Goal: Task Accomplishment & Management: Manage account settings

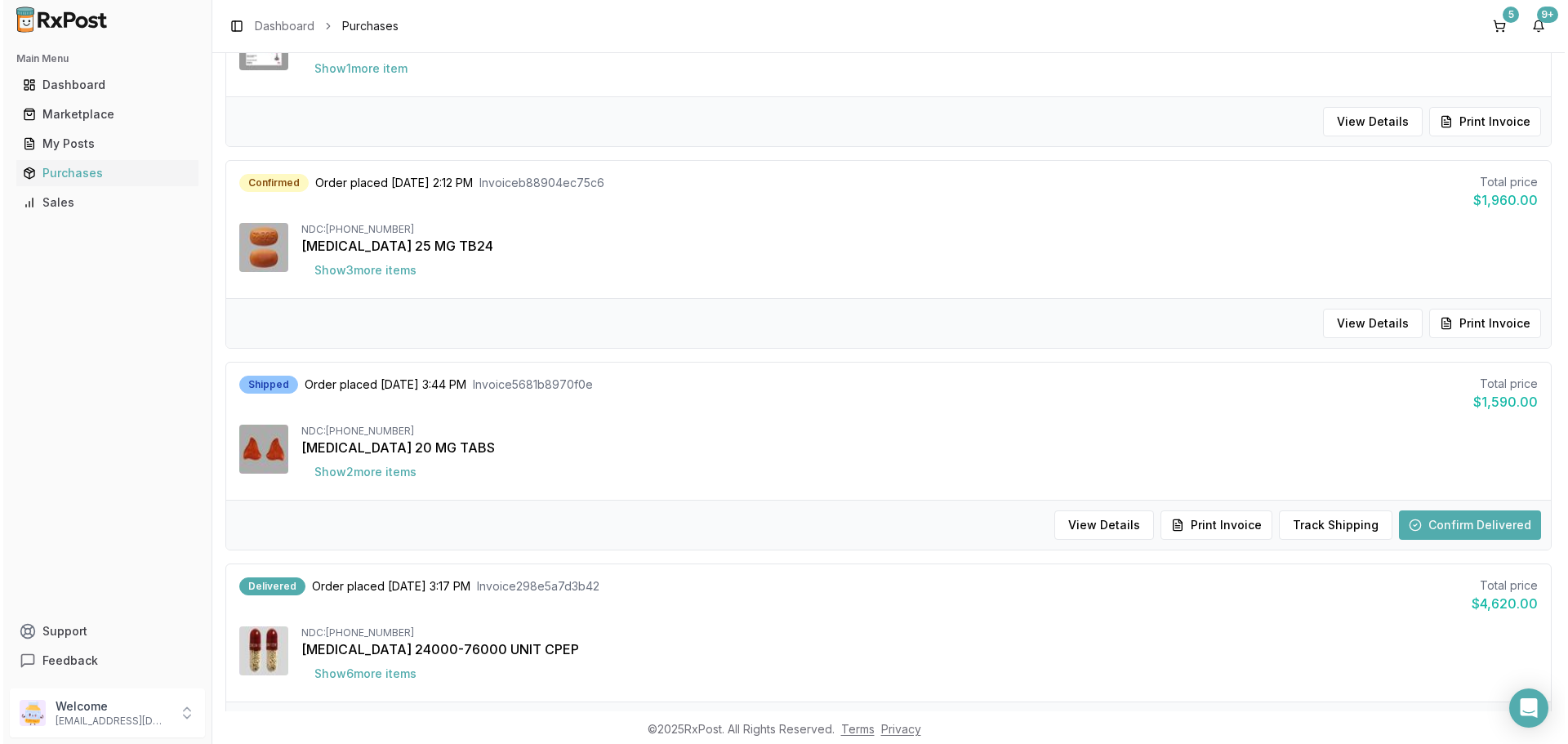
scroll to position [327, 0]
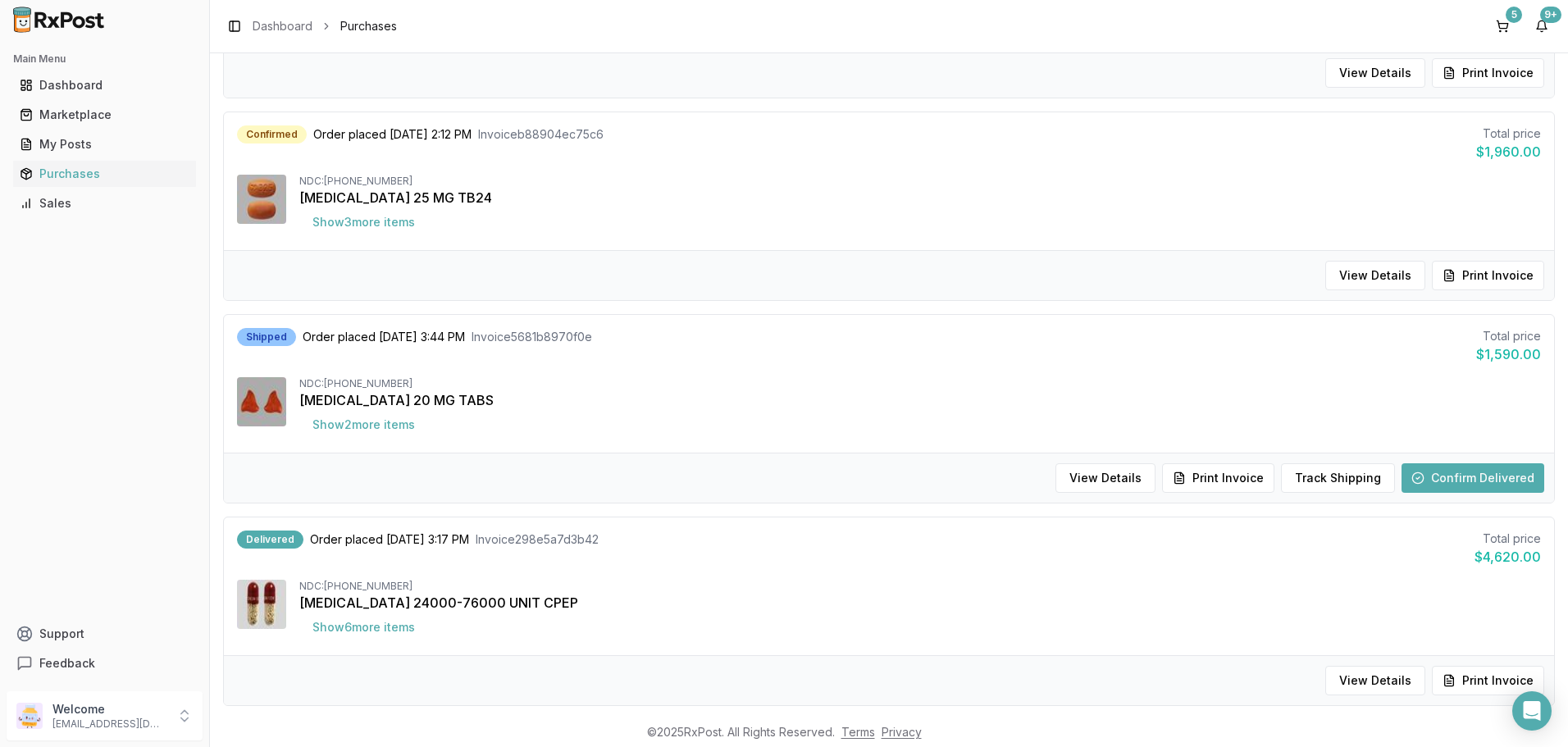
click at [729, 401] on div "[MEDICAL_DATA] 20 MG TABS" at bounding box center [920, 400] width 1242 height 20
click at [1226, 474] on button "Print Invoice" at bounding box center [1218, 478] width 113 height 30
click at [1238, 474] on button "Print Invoice" at bounding box center [1218, 478] width 113 height 30
click at [1139, 480] on button "View Details" at bounding box center [1104, 478] width 100 height 30
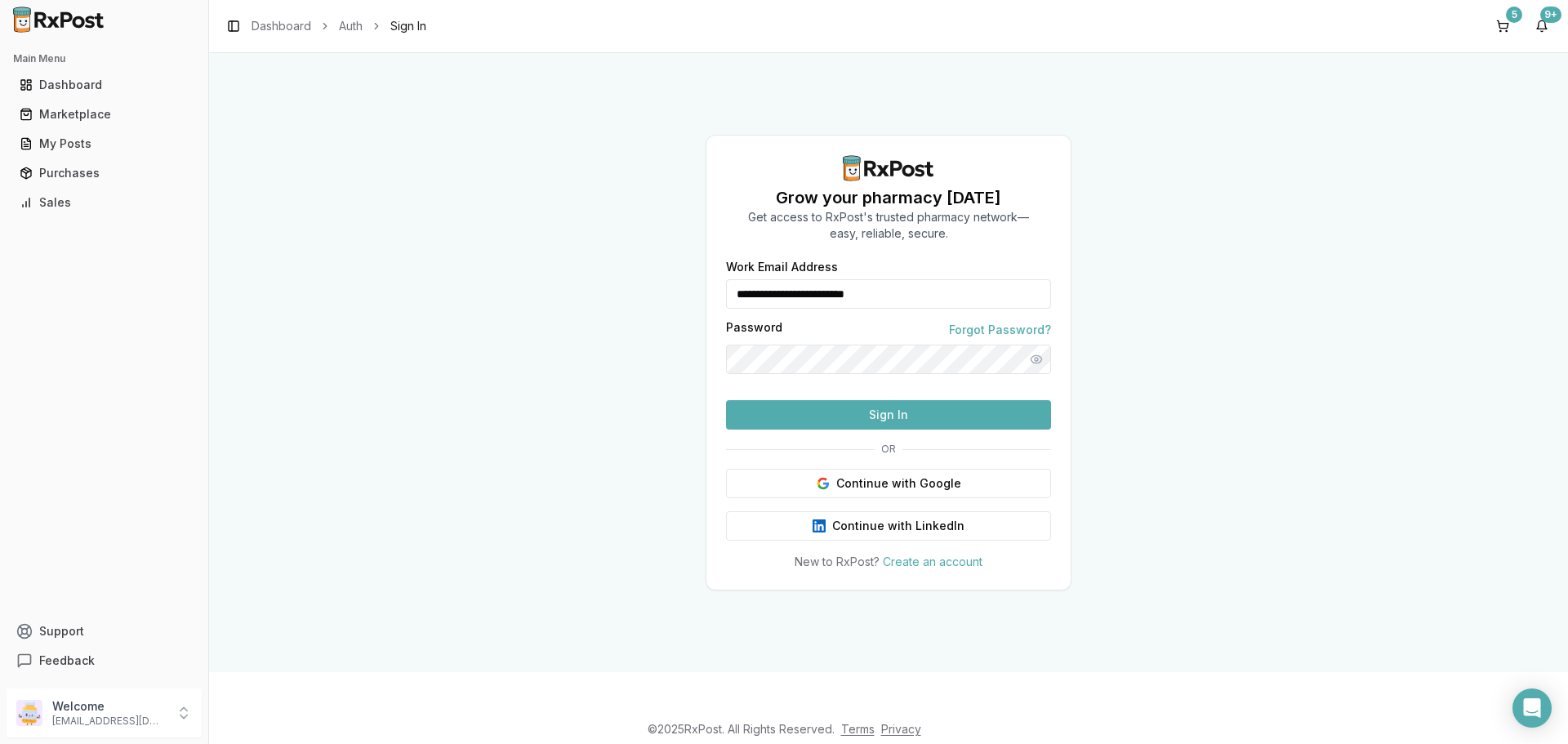
click at [1008, 429] on button "Sign In" at bounding box center [888, 414] width 325 height 30
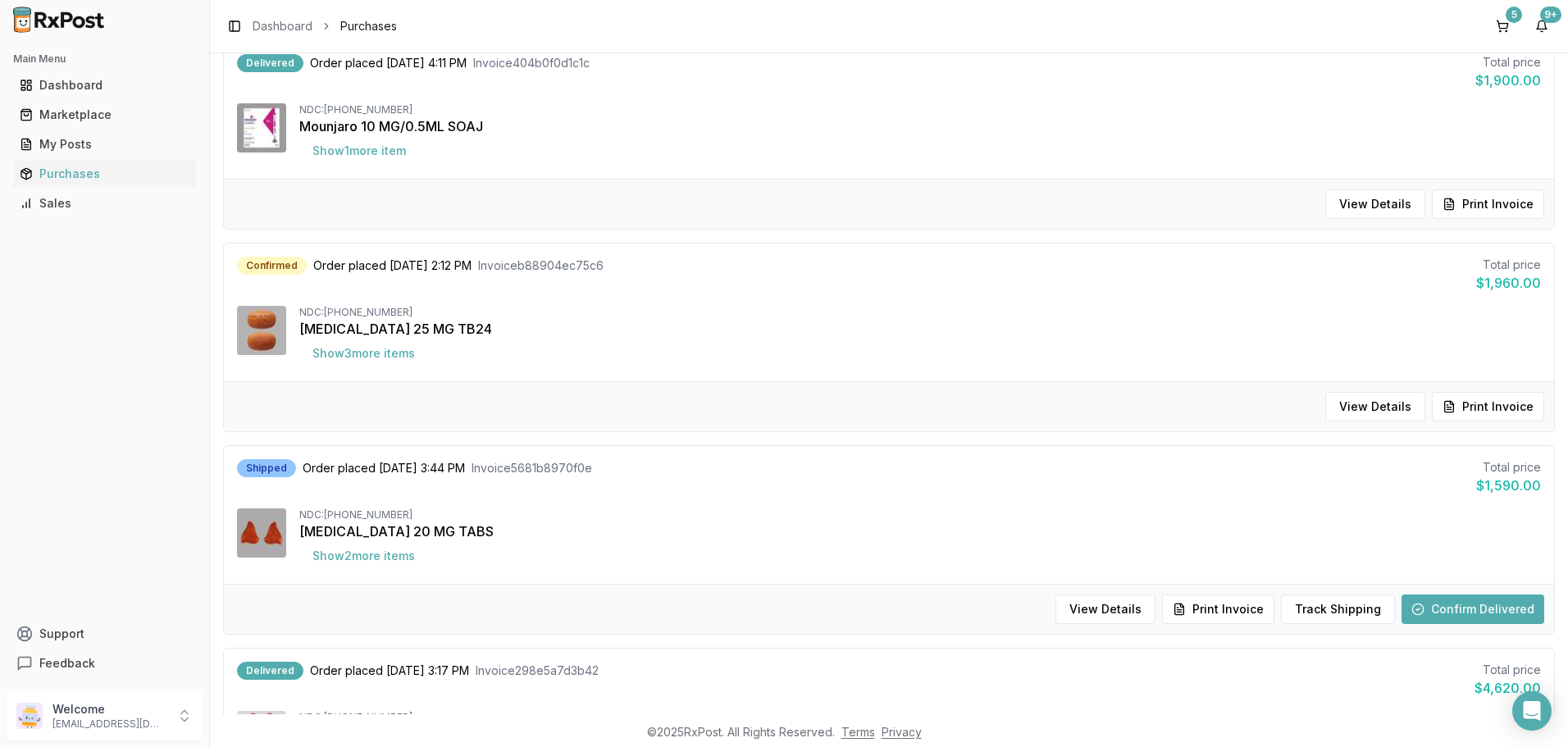
scroll to position [410, 0]
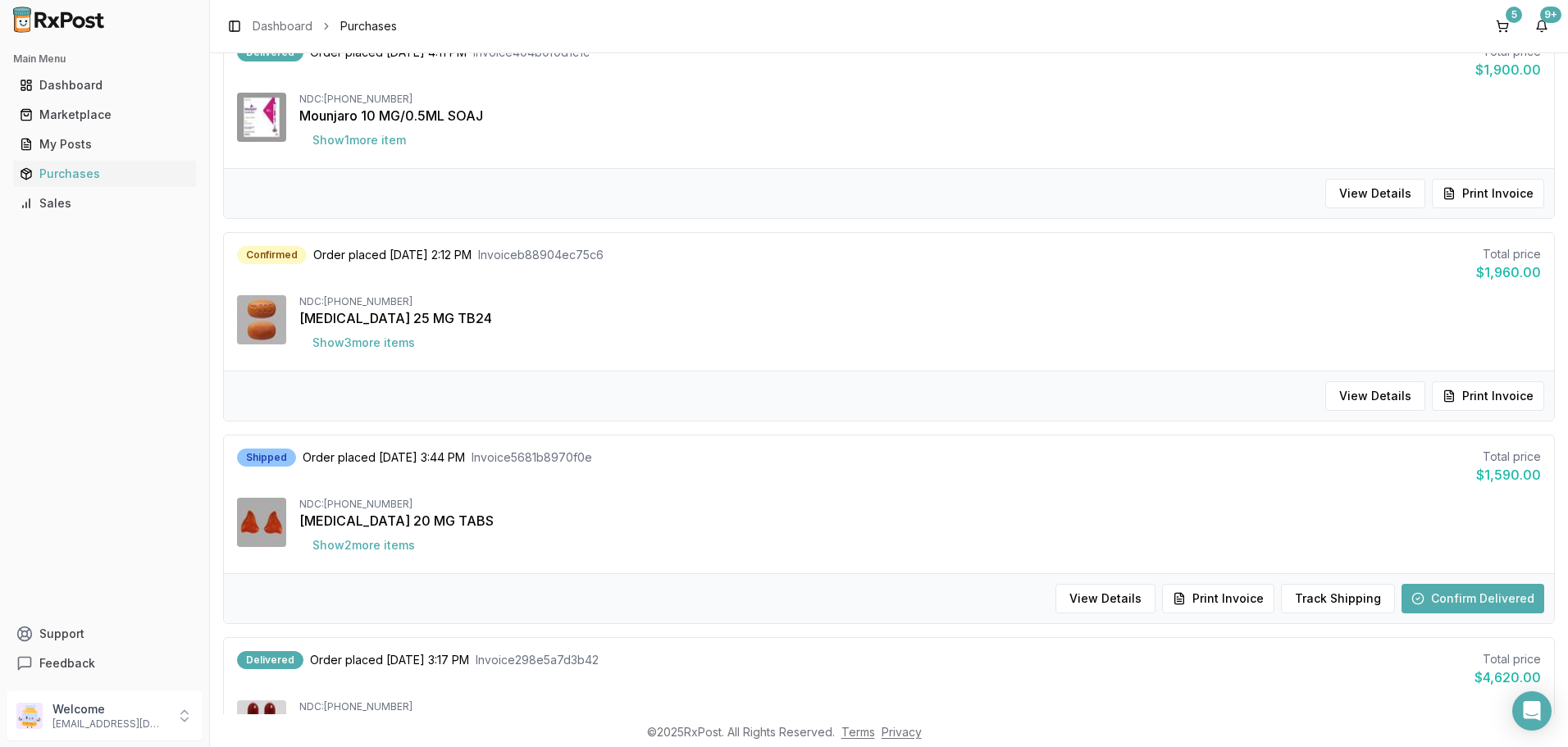
click at [568, 507] on div "NDC: [PHONE_NUMBER]" at bounding box center [920, 503] width 1242 height 13
click at [1437, 604] on button "Confirm Delivered" at bounding box center [1472, 599] width 142 height 30
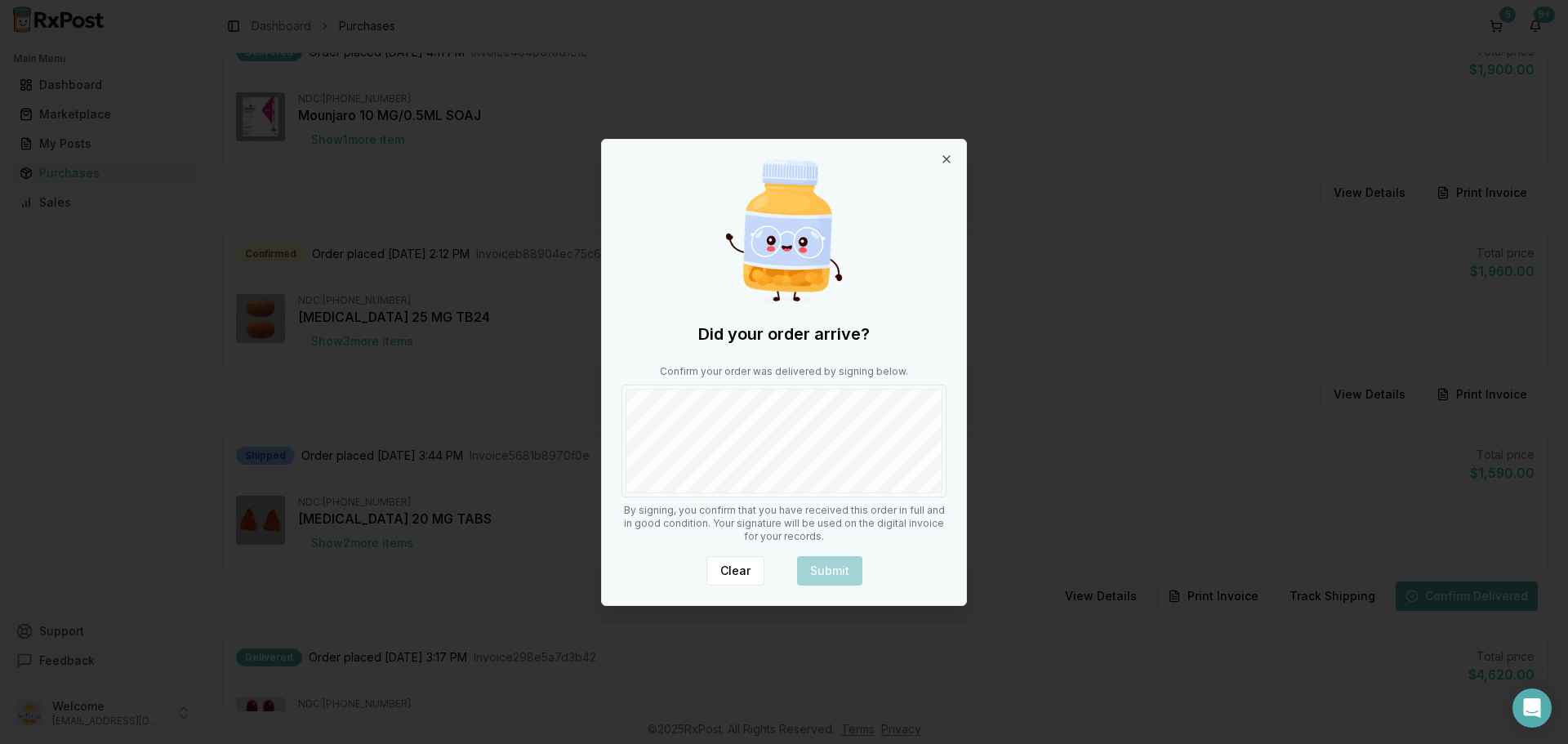
click at [595, 452] on body "Main Menu Dashboard Marketplace My Posts Purchases Sales Support Feedback Welco…" at bounding box center [781, 372] width 1561 height 744
click at [824, 572] on button "Submit" at bounding box center [830, 571] width 65 height 30
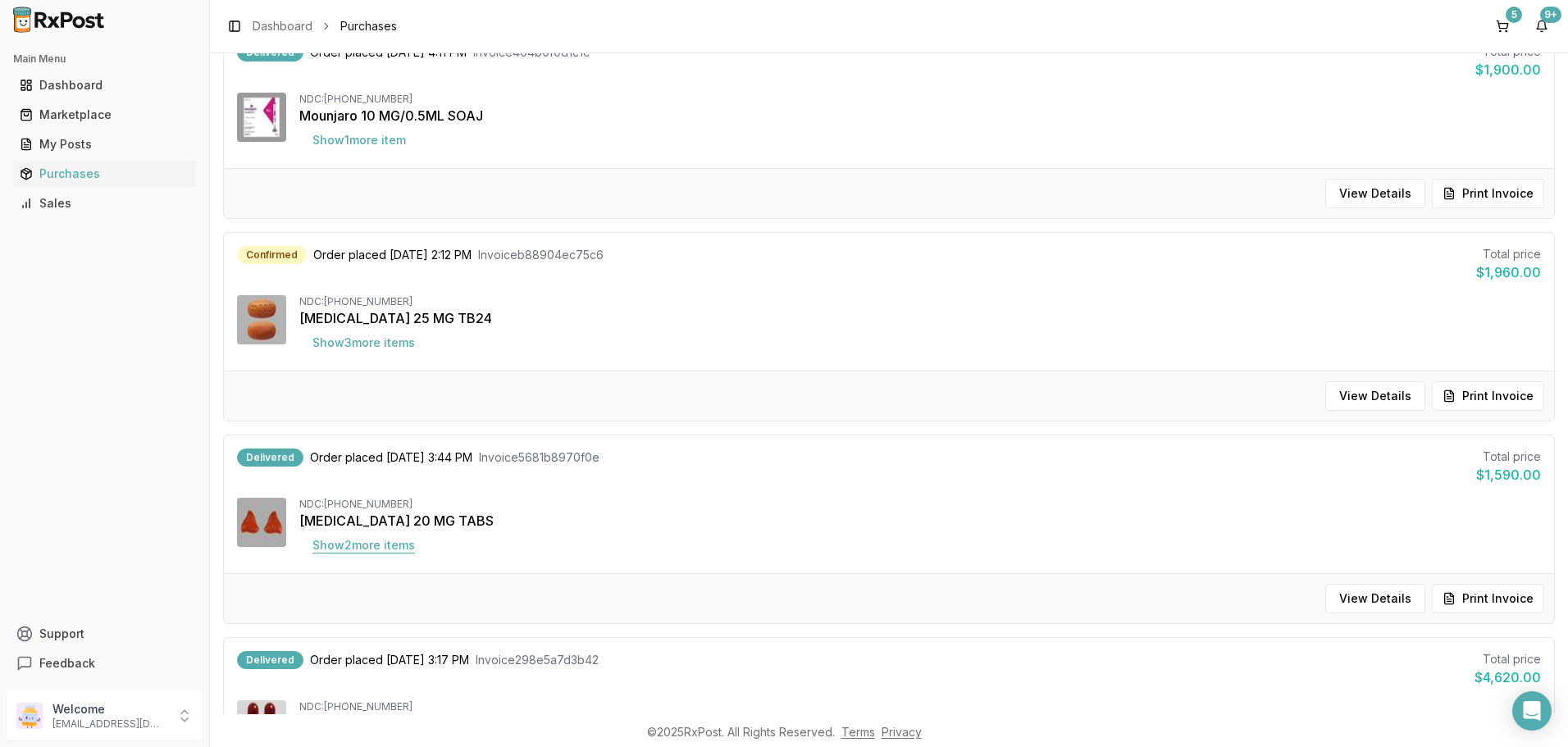
click at [406, 540] on button "Show 2 more item s" at bounding box center [364, 545] width 129 height 30
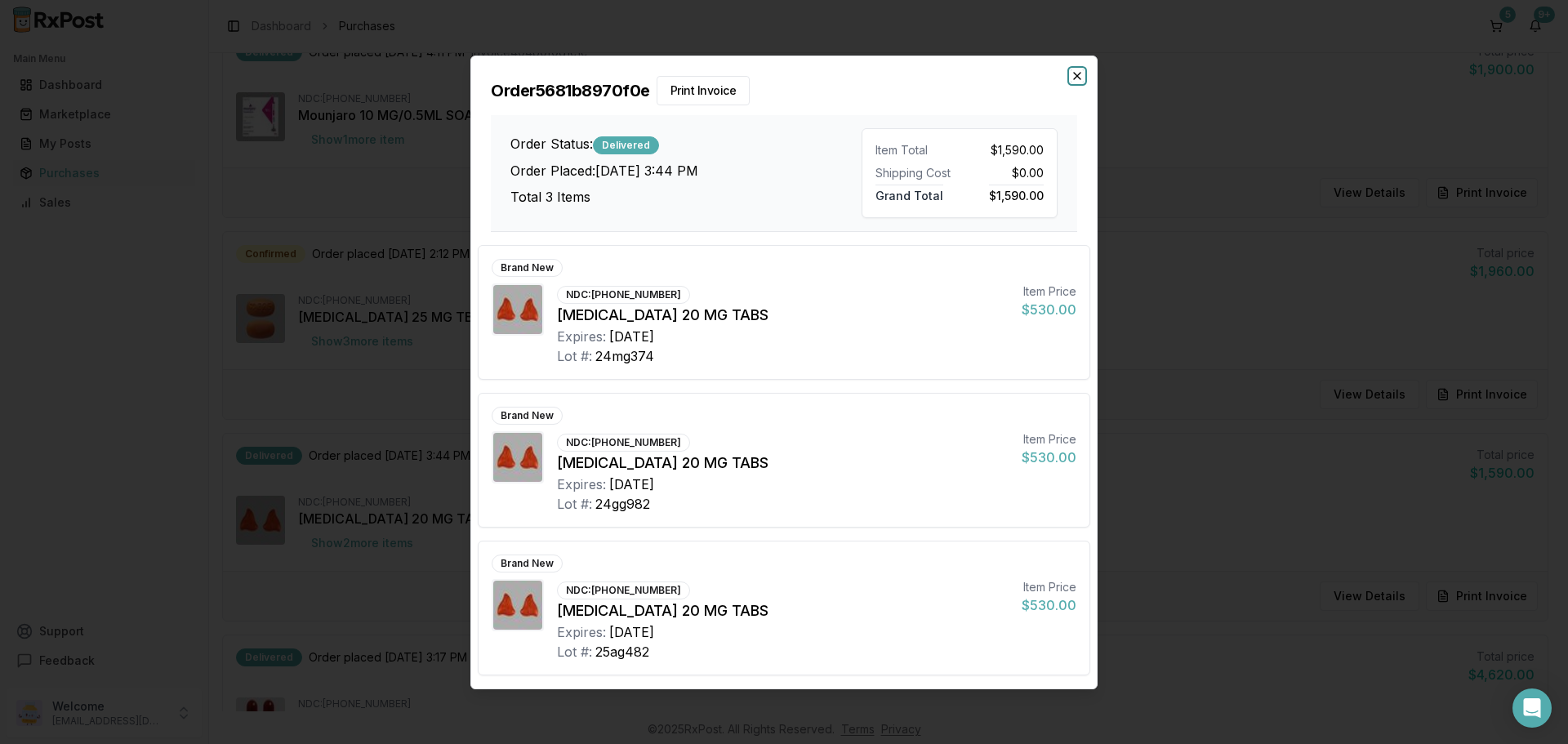
click at [1072, 75] on icon "button" at bounding box center [1076, 76] width 13 height 13
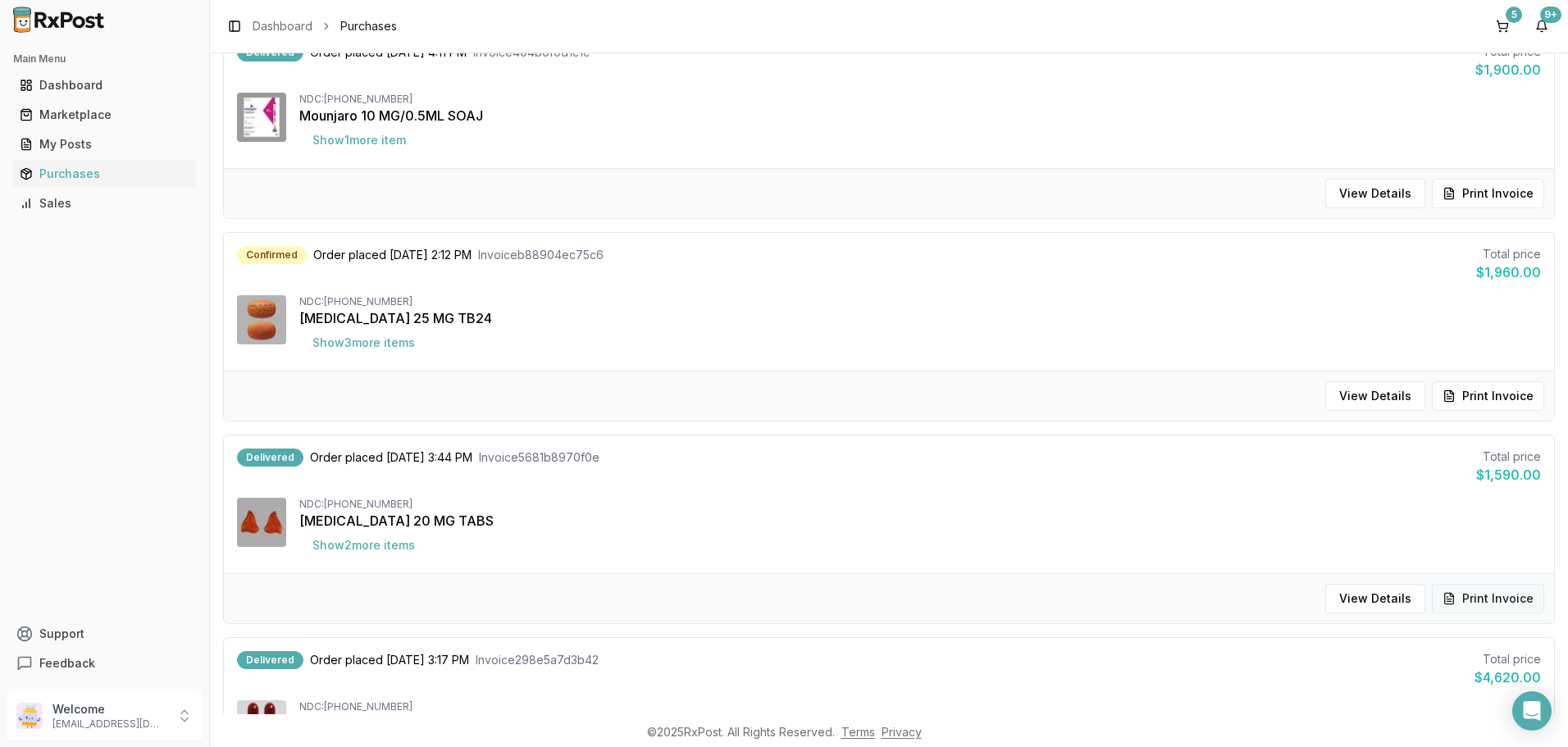
click at [1445, 587] on button "Print Invoice" at bounding box center [1488, 599] width 113 height 30
